Goal: Information Seeking & Learning: Understand process/instructions

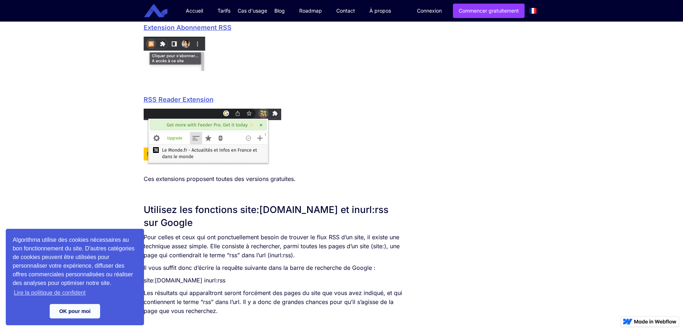
scroll to position [432, 0]
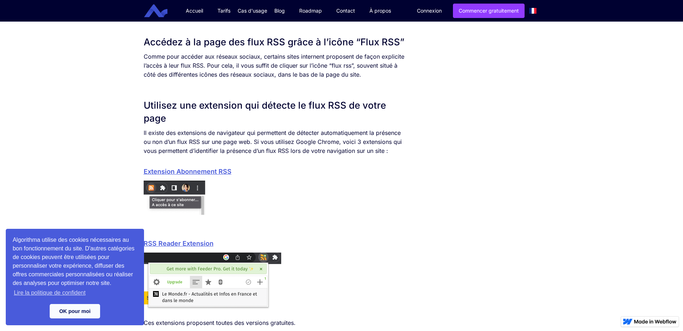
click at [217, 170] on link "Extension Abonnement RSS" at bounding box center [188, 172] width 88 height 8
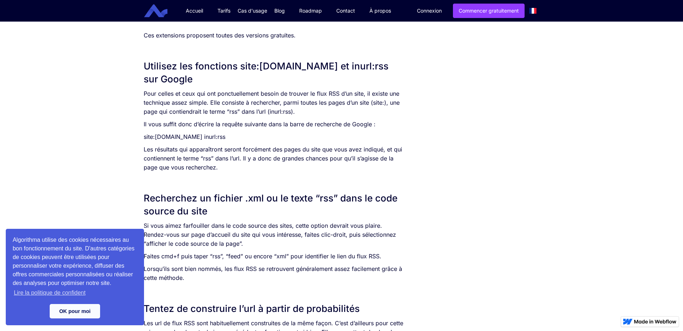
scroll to position [720, 0]
click at [315, 99] on p "Pour celles et ceux qui ont ponctuellement besoin de trouver le flux RSS d’un s…" at bounding box center [275, 102] width 262 height 27
click at [208, 107] on p "Pour celles et ceux qui ont ponctuellement besoin de trouver le flux RSS d’un s…" at bounding box center [275, 102] width 262 height 27
click at [213, 110] on p "Pour celles et ceux qui ont ponctuellement besoin de trouver le flux RSS d’un s…" at bounding box center [275, 102] width 262 height 27
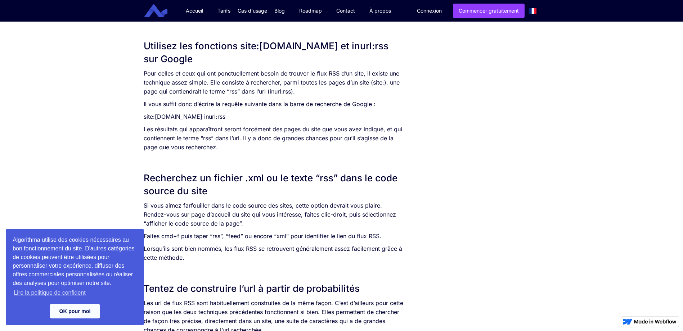
scroll to position [756, 0]
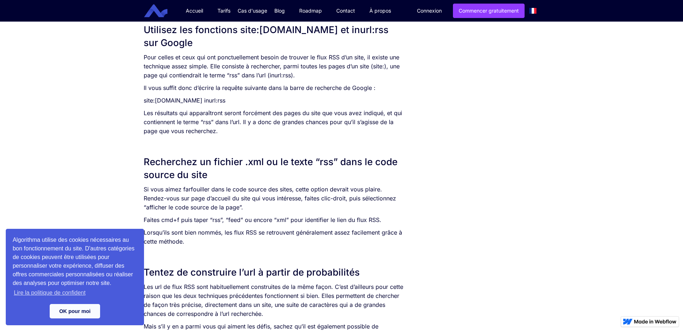
drag, startPoint x: 137, startPoint y: 100, endPoint x: 272, endPoint y: 94, distance: 135.1
click at [272, 94] on div "SOMMAIRE Accédez à la page des flux RSS grâce à l’icône “Flux RSS” Utilisez une…" at bounding box center [341, 47] width 683 height 1310
copy p "site:[DOMAIN_NAME] inurl:rss"
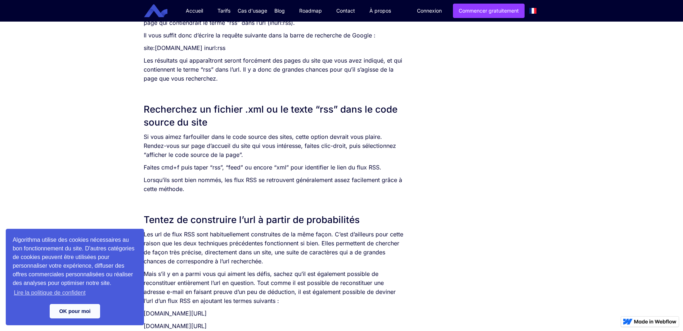
scroll to position [900, 0]
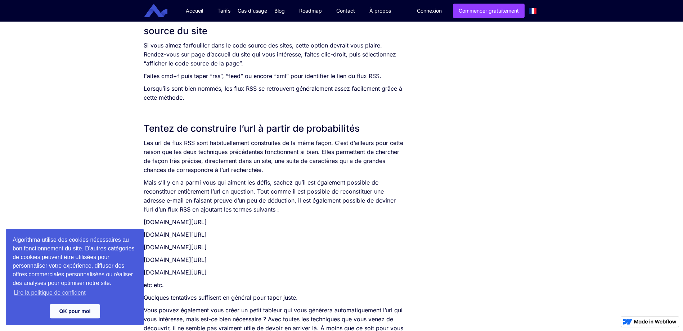
click at [166, 206] on p "Mais s’il y en a parmi vous qui aiment les défis, sachez qu’il est également po…" at bounding box center [275, 196] width 262 height 36
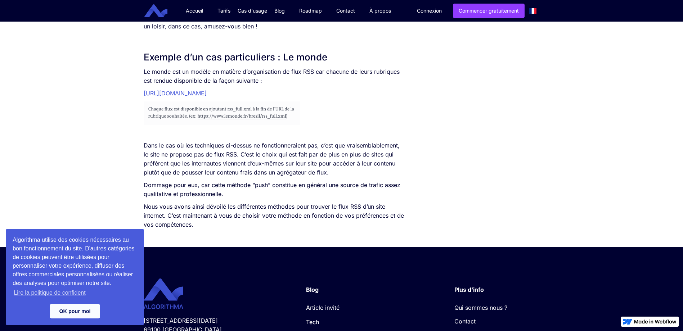
scroll to position [1224, 0]
